Goal: Task Accomplishment & Management: Manage account settings

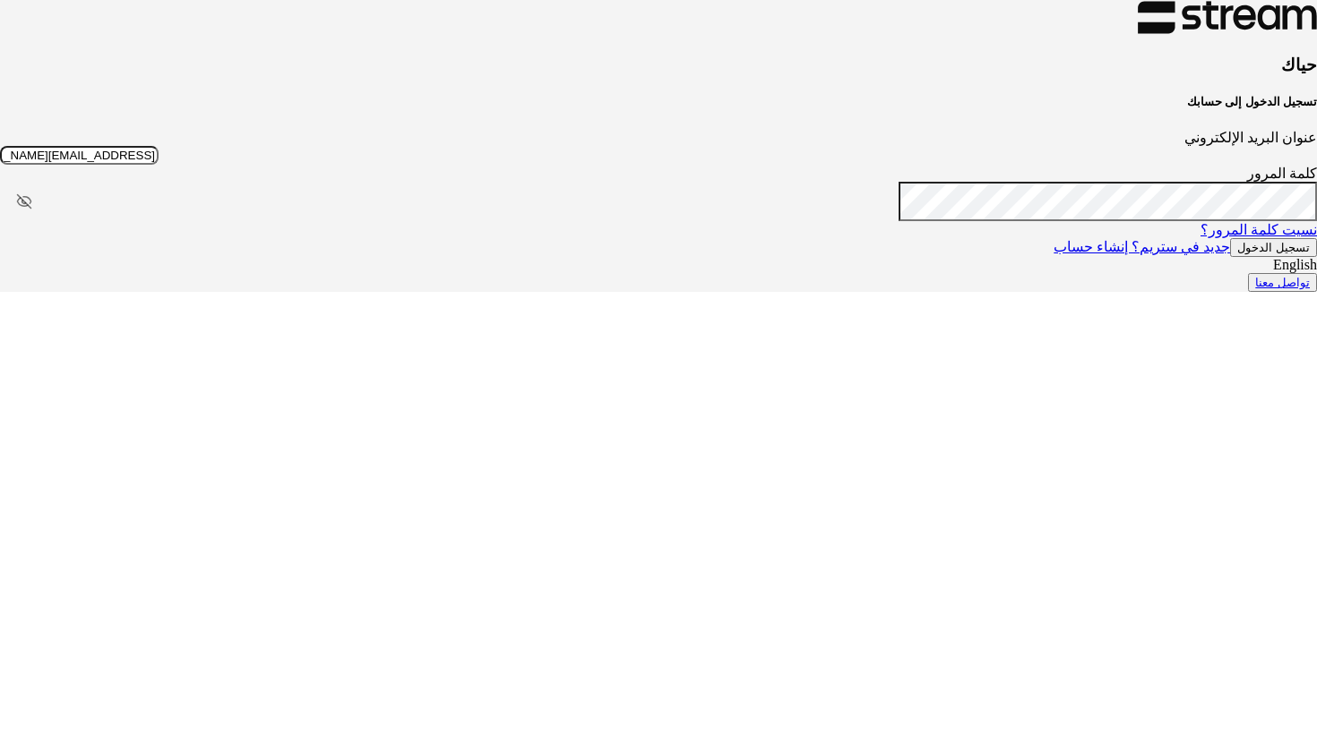
type input "technology+su93radm1n_rawabi@streampay.sa"
click at [1230, 257] on button "تسجيل الدخول" at bounding box center [1273, 247] width 87 height 19
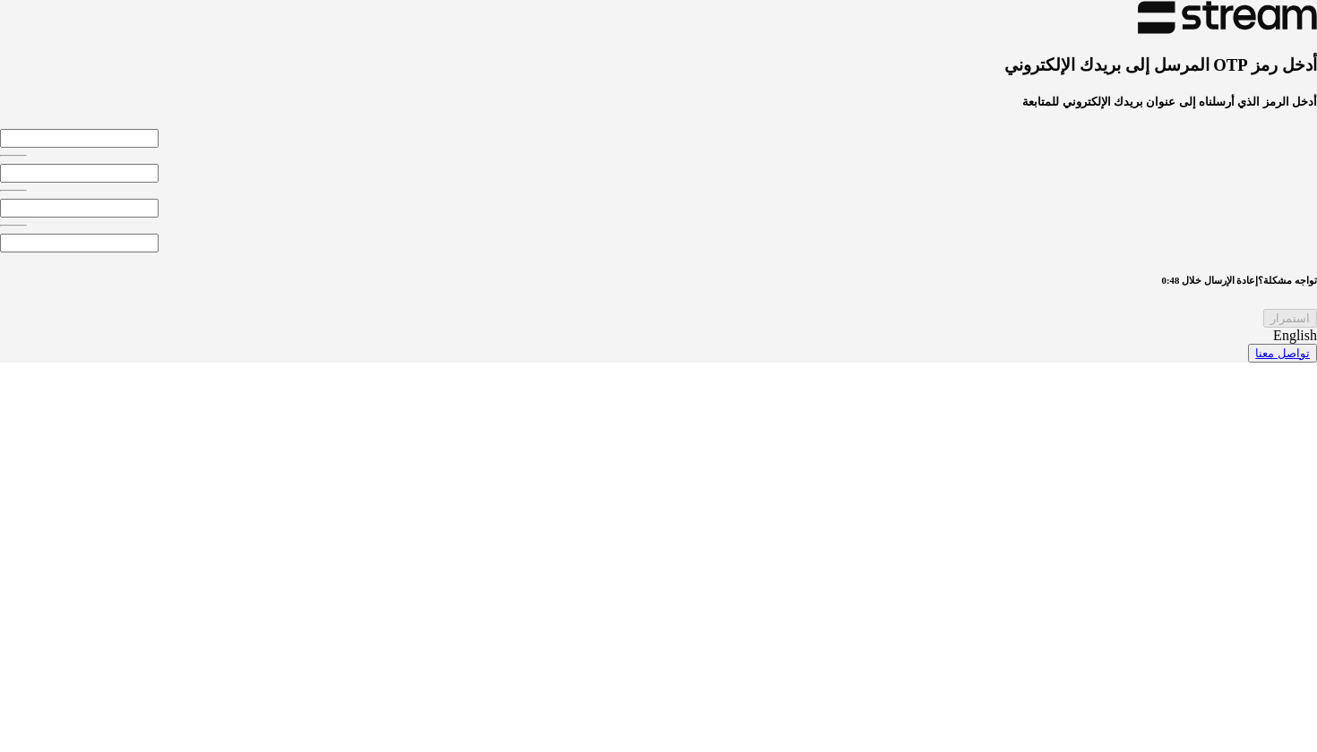
type input "8"
type input "2"
type input "8"
type input "2"
click at [544, 328] on div "استمرار" at bounding box center [658, 318] width 1317 height 19
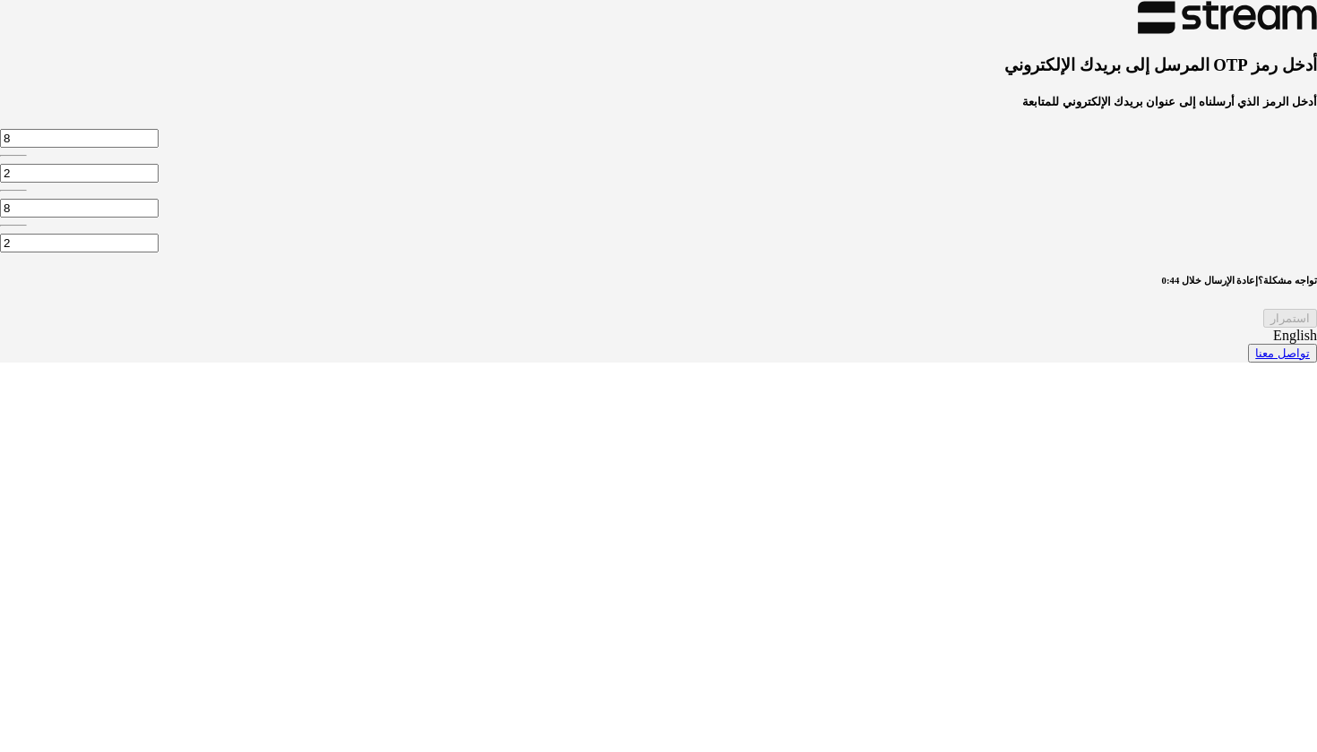
click at [593, 363] on div "أدخل رمز OTP المرسل إلى بريدك الإلكتروني أدخل الرمز الذي أرسلناه إلى عنوان بريد…" at bounding box center [658, 181] width 1317 height 363
